Goal: Find specific page/section: Find specific page/section

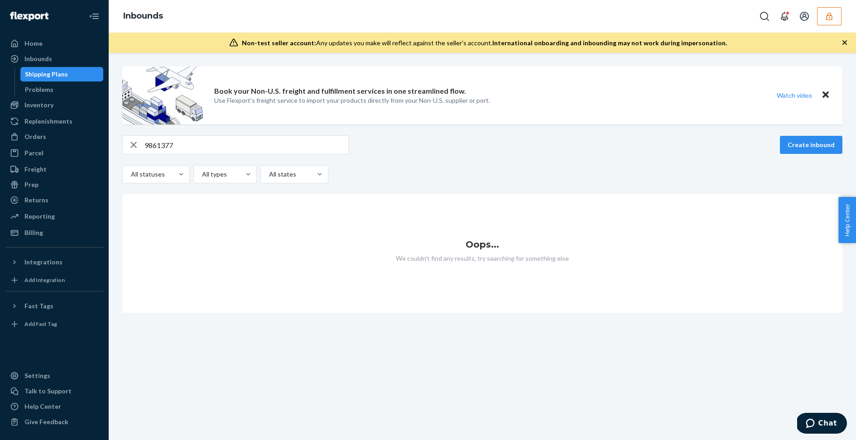
click at [829, 18] on icon "button" at bounding box center [829, 16] width 9 height 9
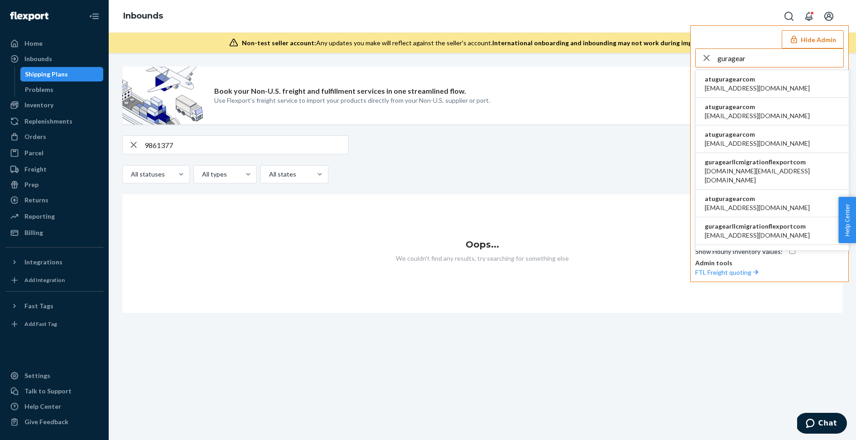
type input "guragear"
click at [799, 111] on li "atuguragearcom [EMAIL_ADDRESS][DOMAIN_NAME]" at bounding box center [772, 112] width 153 height 28
